Goal: Obtain resource: Download file/media

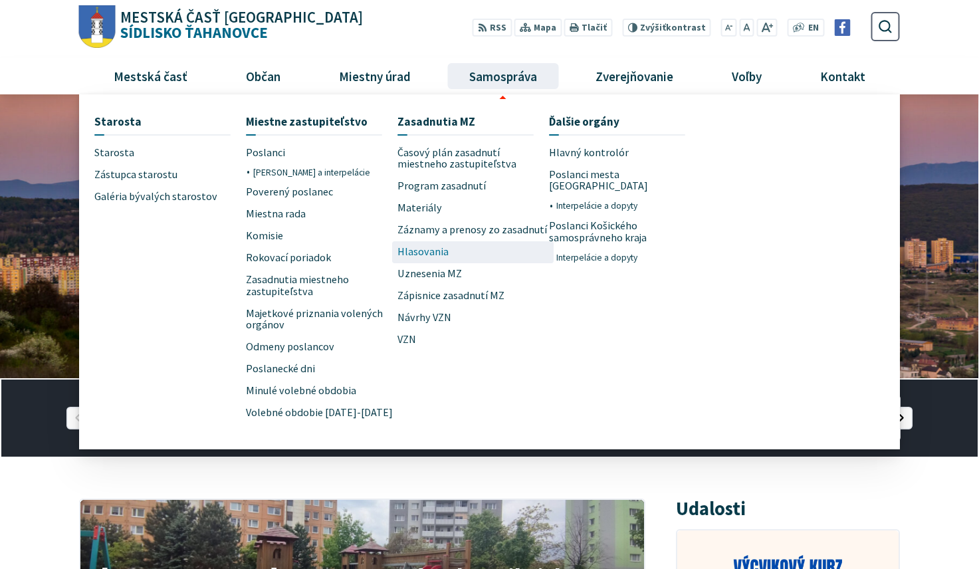
click at [428, 254] on span "Hlasovania" at bounding box center [422, 252] width 51 height 22
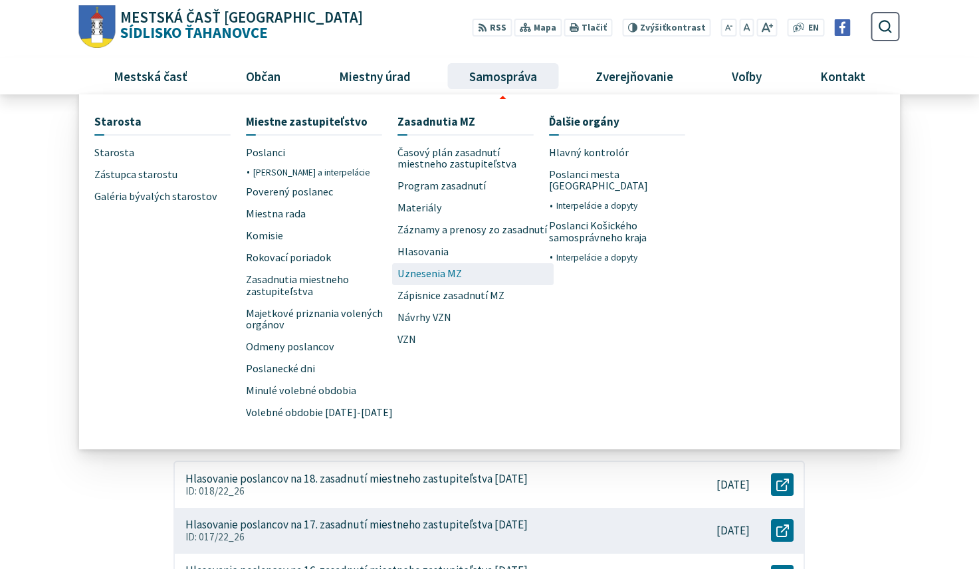
click at [417, 270] on span "Uznesenia MZ" at bounding box center [429, 274] width 64 height 22
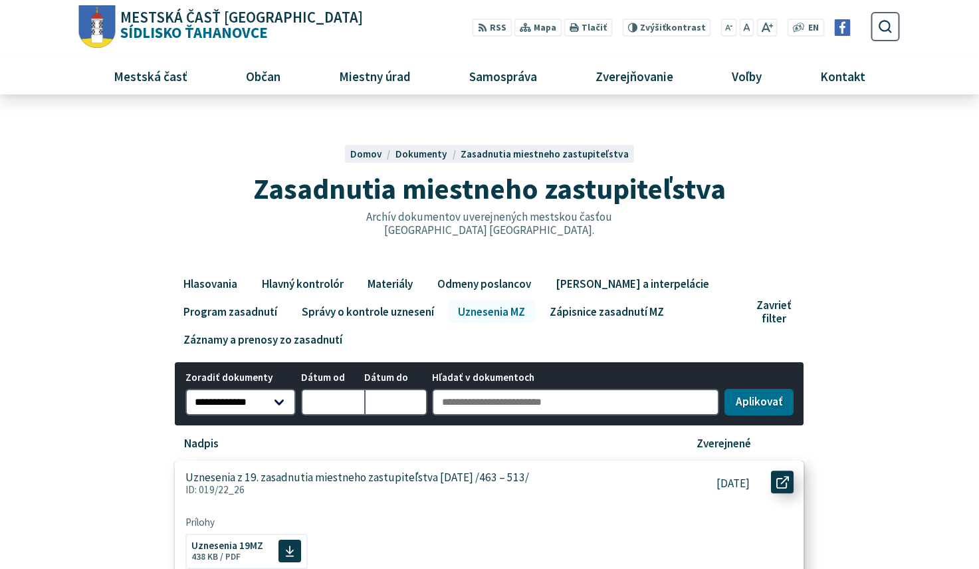
click at [782, 484] on use at bounding box center [782, 482] width 13 height 13
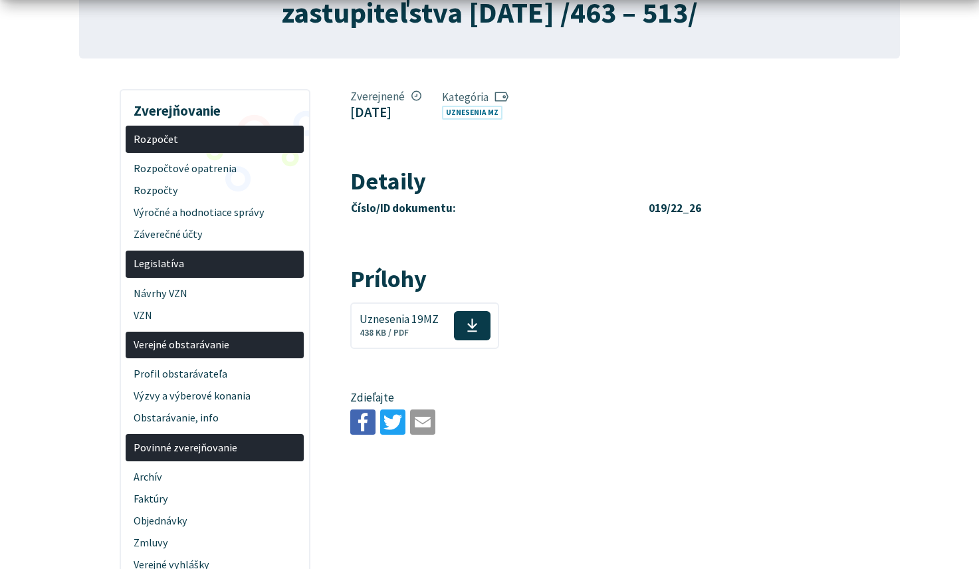
scroll to position [271, 0]
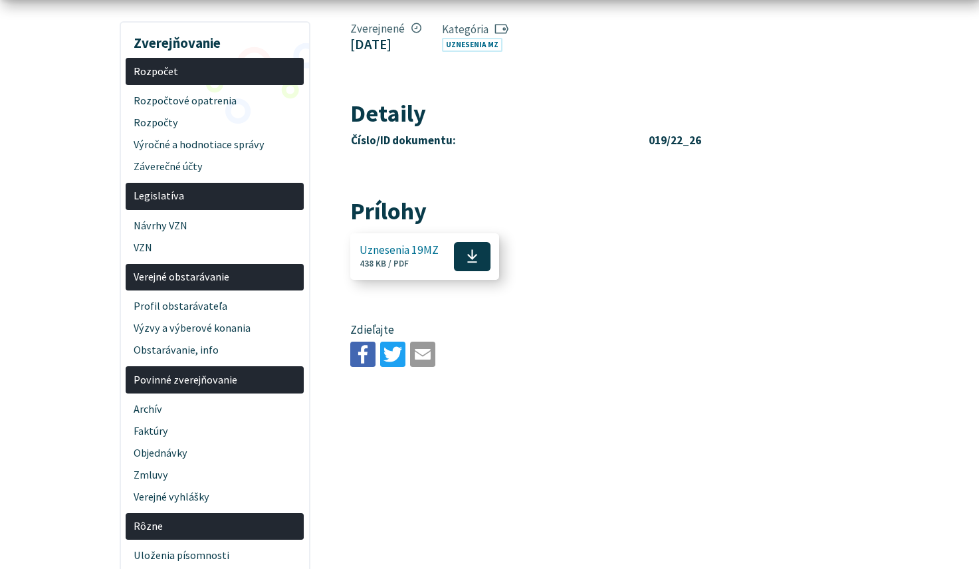
click at [467, 256] on use at bounding box center [472, 256] width 10 height 13
